Goal: Task Accomplishment & Management: Use online tool/utility

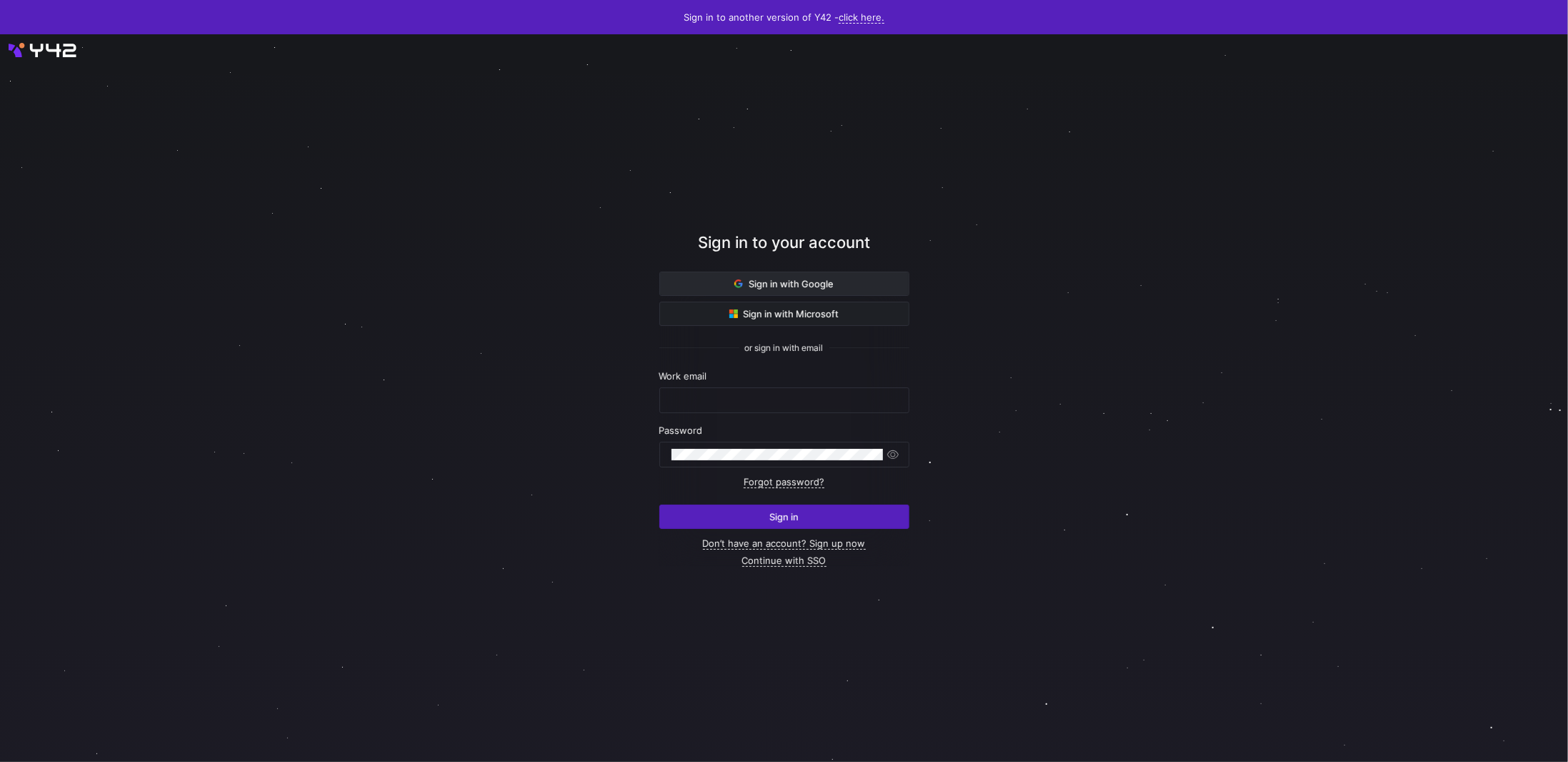
click at [726, 294] on span at bounding box center [784, 283] width 249 height 23
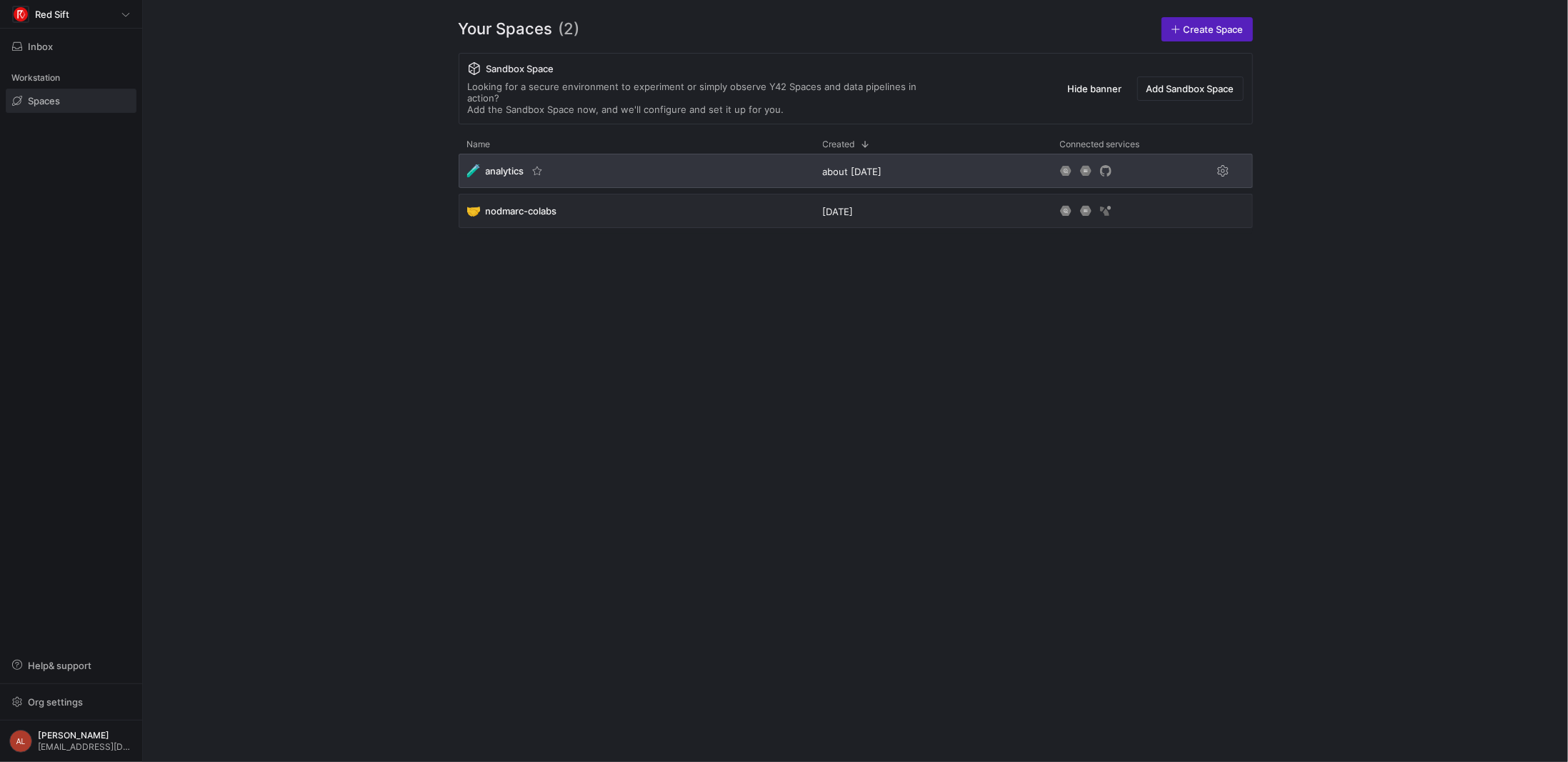
click at [563, 163] on div "🧪 analytics" at bounding box center [636, 171] width 356 height 35
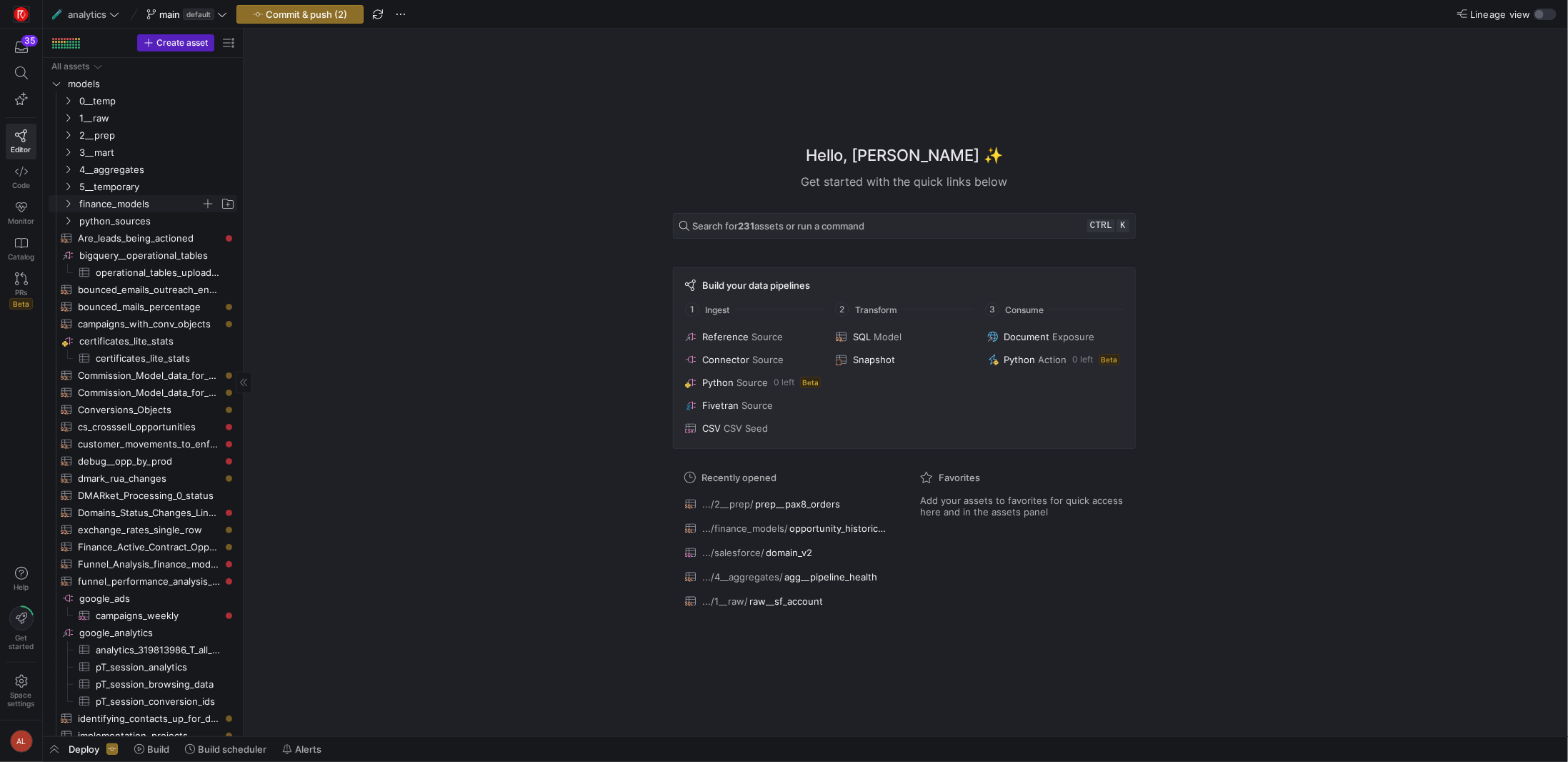
click at [66, 203] on icon "Press SPACE to select this row." at bounding box center [68, 203] width 10 height 9
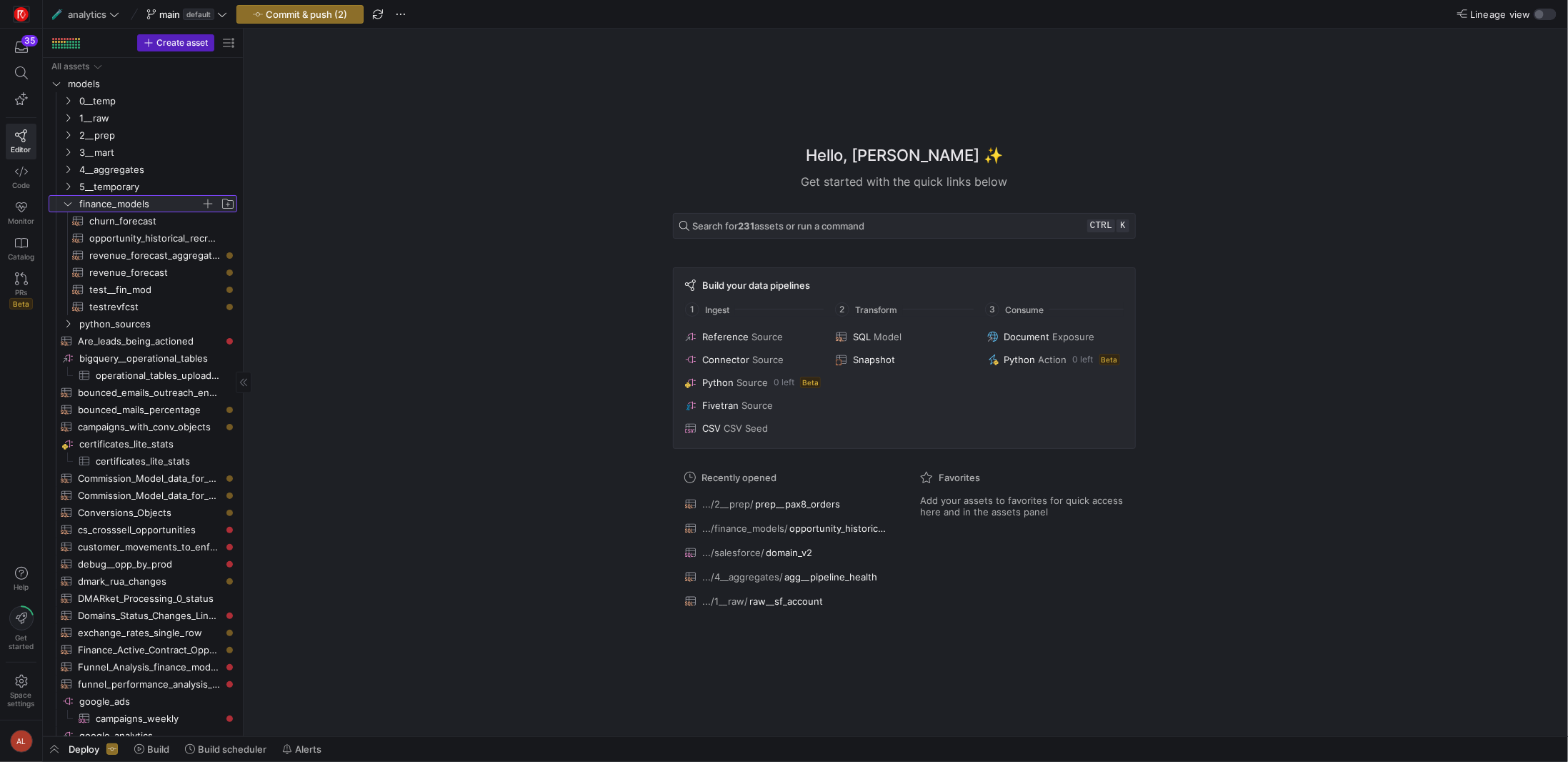
click at [69, 207] on icon at bounding box center [68, 203] width 10 height 9
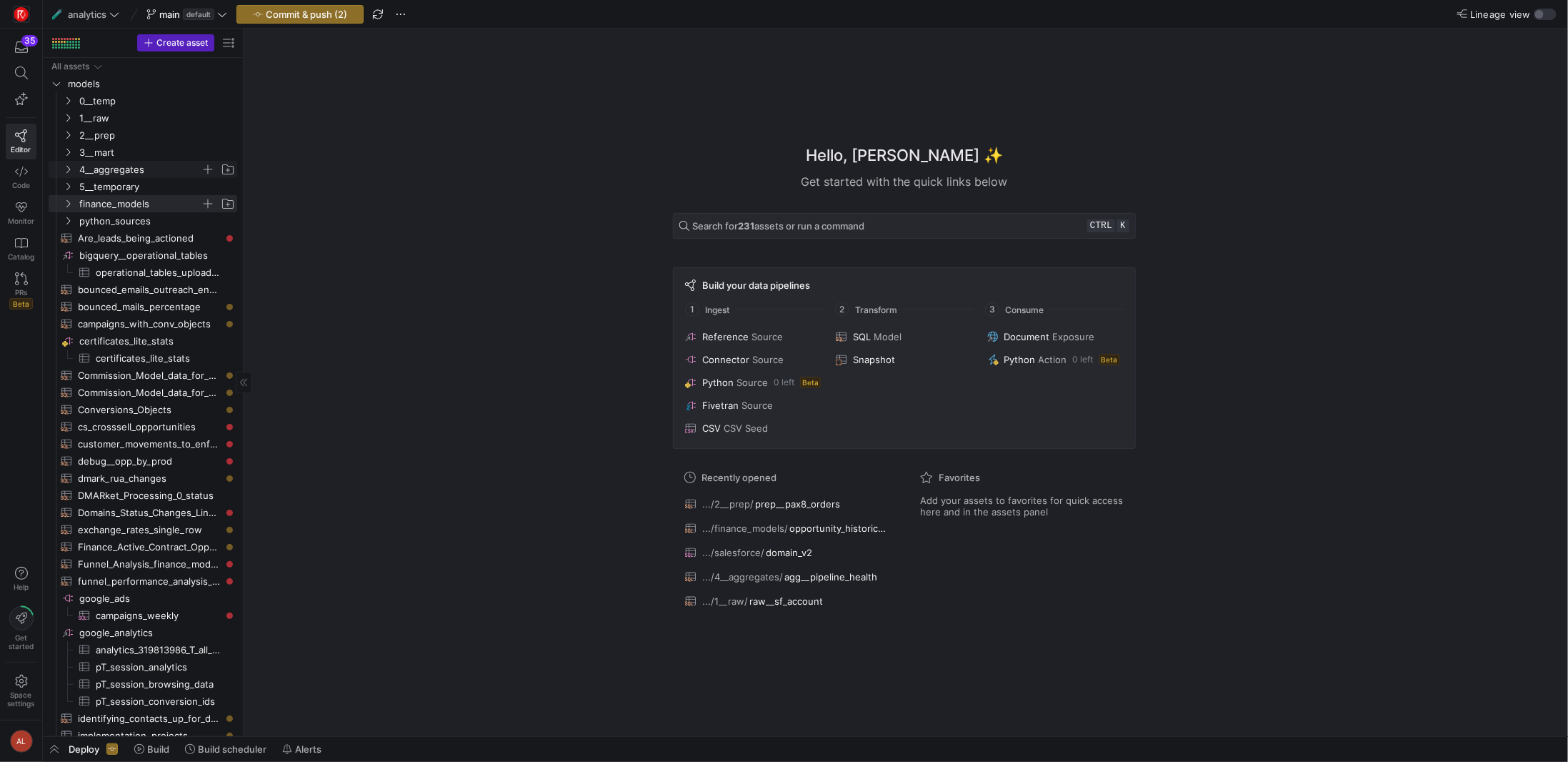
click at [62, 168] on y42-icon "Press SPACE to select this row." at bounding box center [68, 170] width 12 height 12
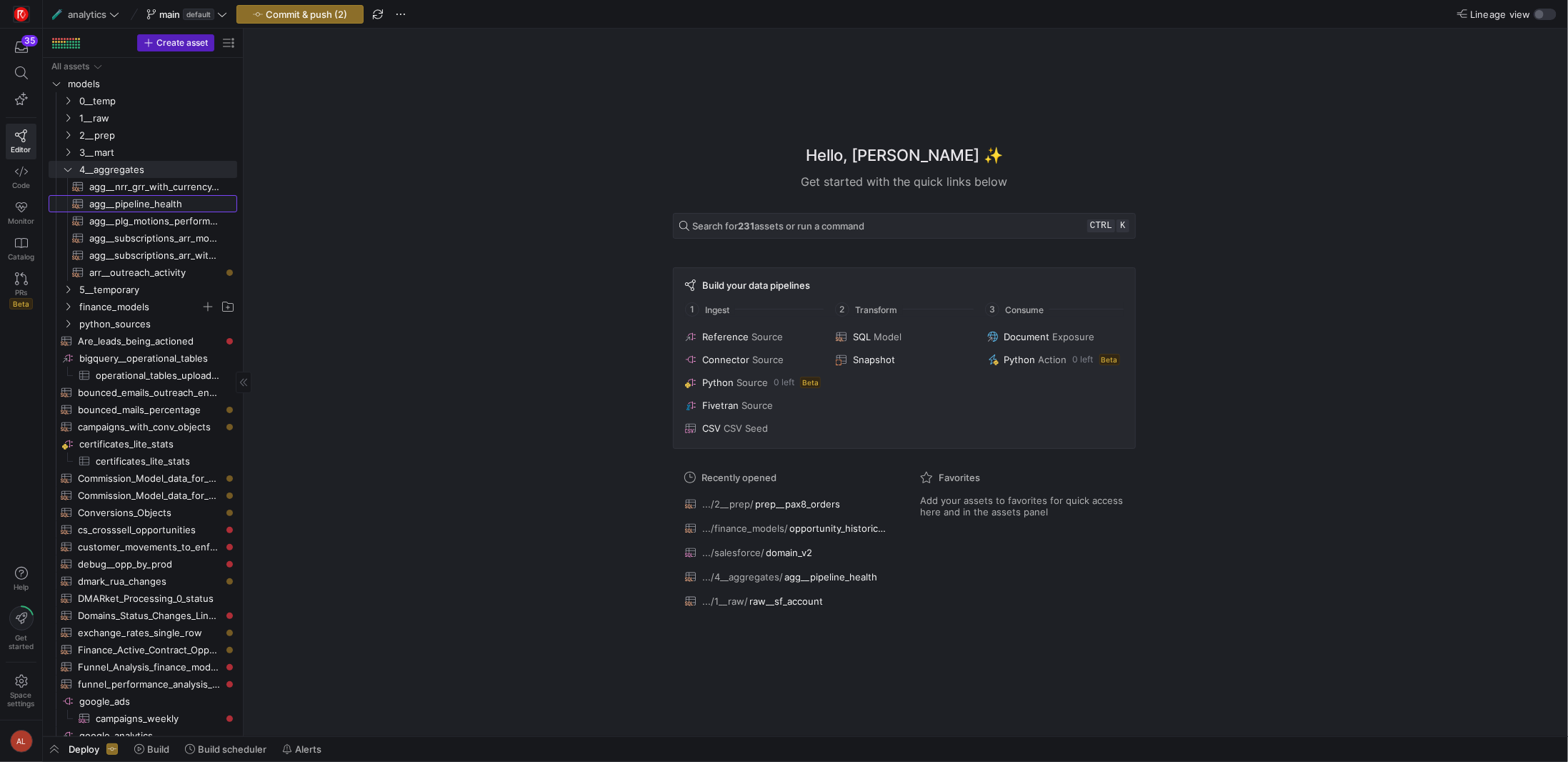
click at [131, 205] on span "agg__pipeline_health​​​​​​​​​​" at bounding box center [155, 203] width 131 height 17
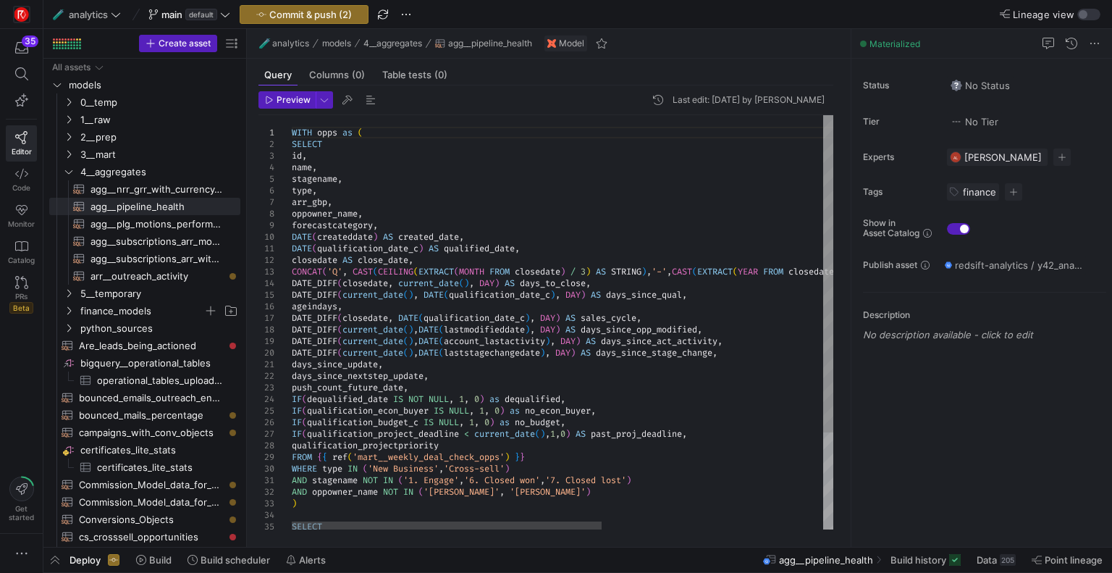
click at [376, 225] on div "DATE ( createddate ) AS created_date , DATE ( qualification_date_c ) AS qualifi…" at bounding box center [755, 386] width 927 height 542
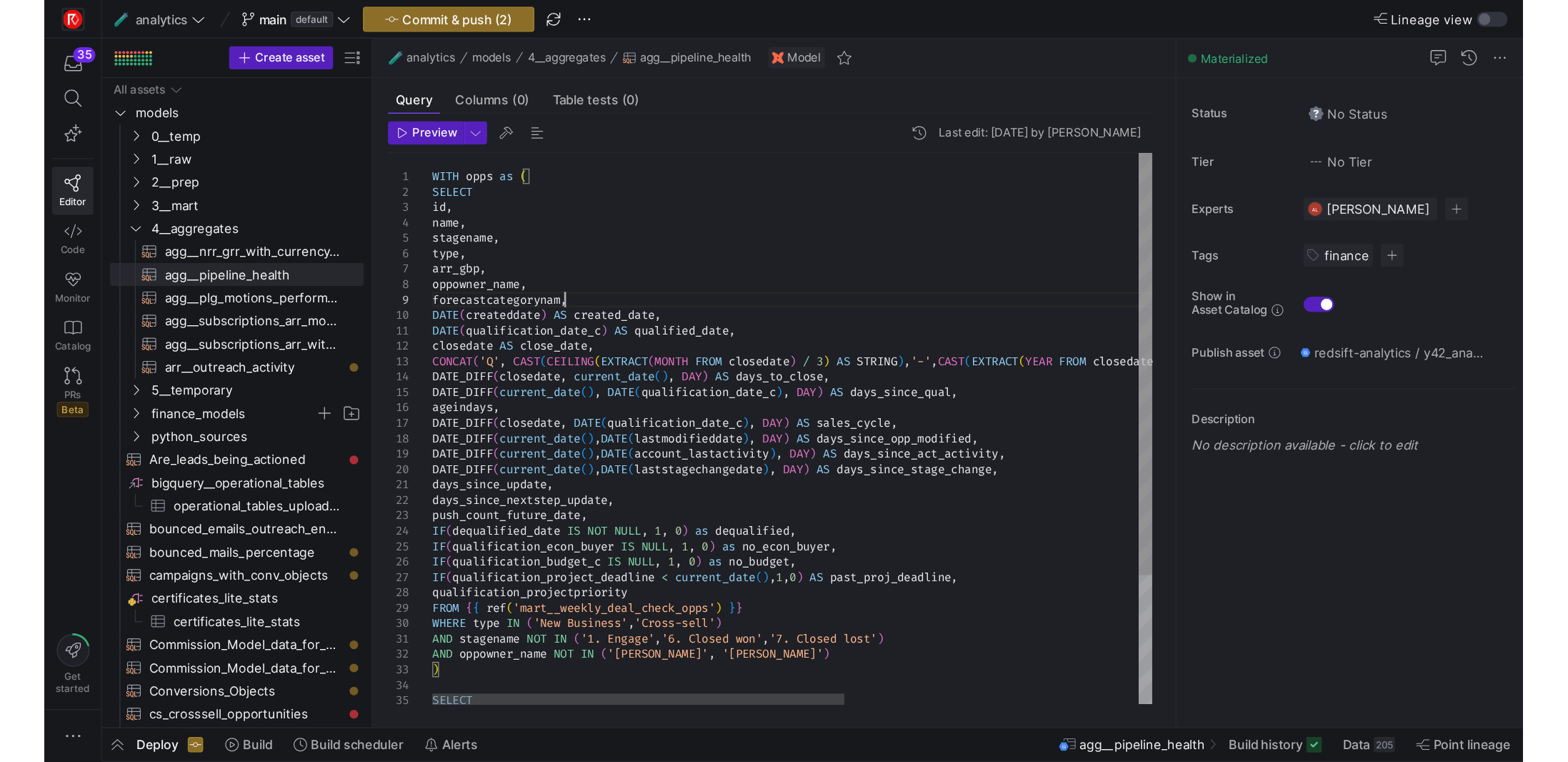
scroll to position [92, 103]
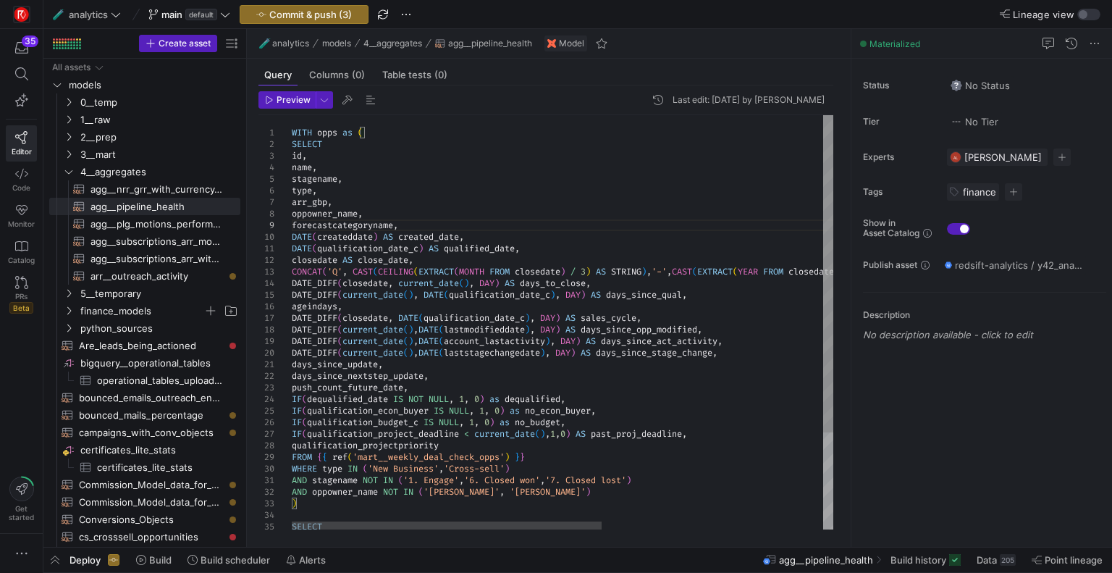
click at [374, 198] on div "DATE ( createddate ) AS created_date , DATE ( qualification_date_c ) AS qualifi…" at bounding box center [755, 386] width 927 height 542
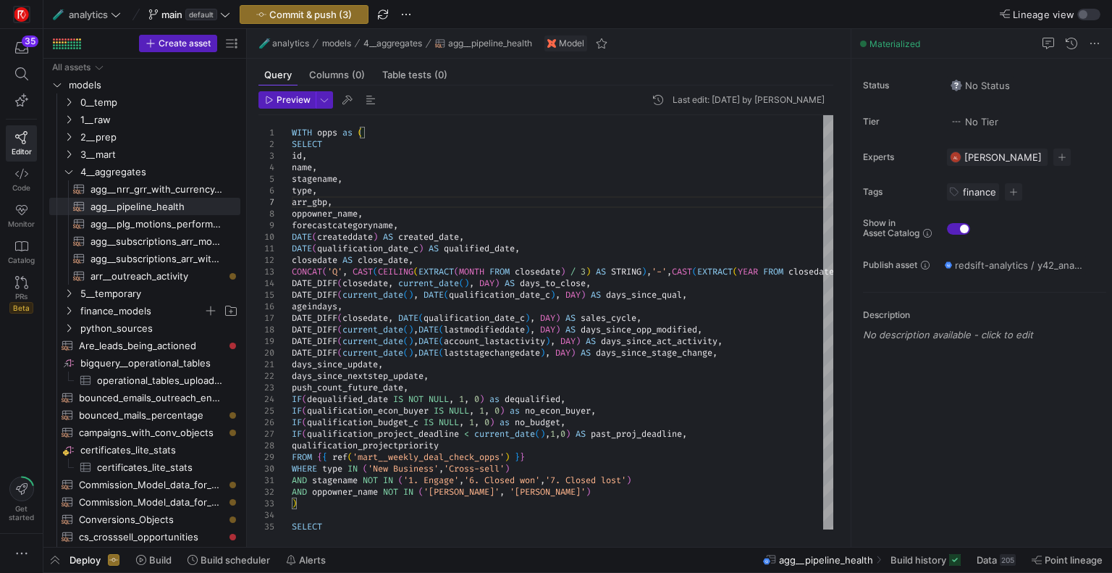
type textarea "WITH opps as ( SELECT id, name, stagename, type, arr_gbp, oppowner_name, foreca…"
